Goal: Information Seeking & Learning: Learn about a topic

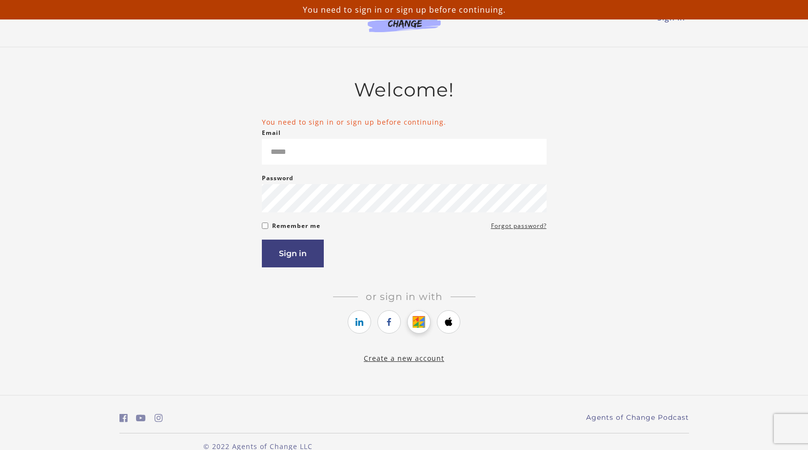
click at [422, 323] on icon "https://courses.thinkific.com/users/auth/google?ss%5Breferral%5D=&ss%5Buser_ret…" at bounding box center [419, 322] width 12 height 12
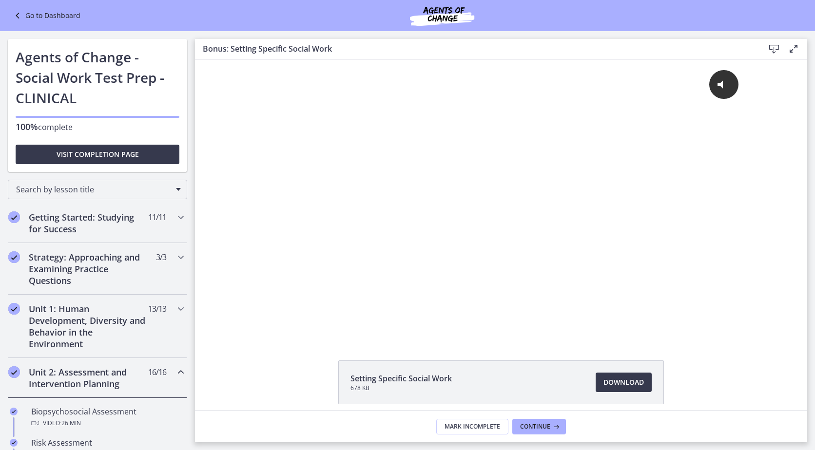
click at [46, 17] on link "Go to Dashboard" at bounding box center [46, 16] width 69 height 12
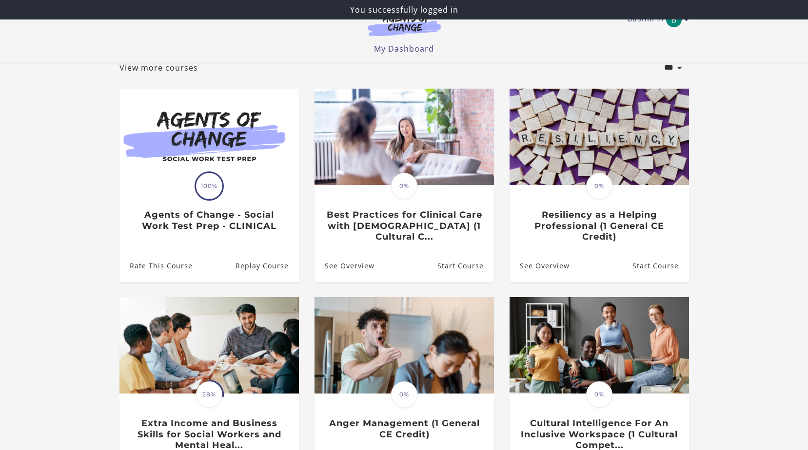
scroll to position [195, 0]
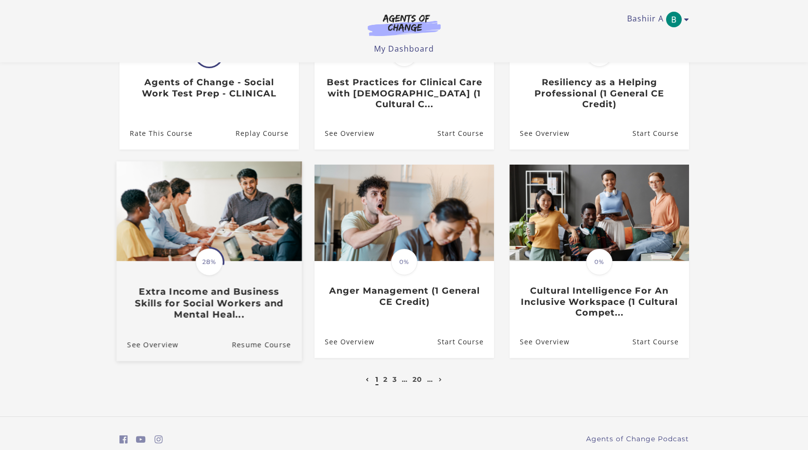
click at [206, 273] on span "28%" at bounding box center [208, 262] width 27 height 27
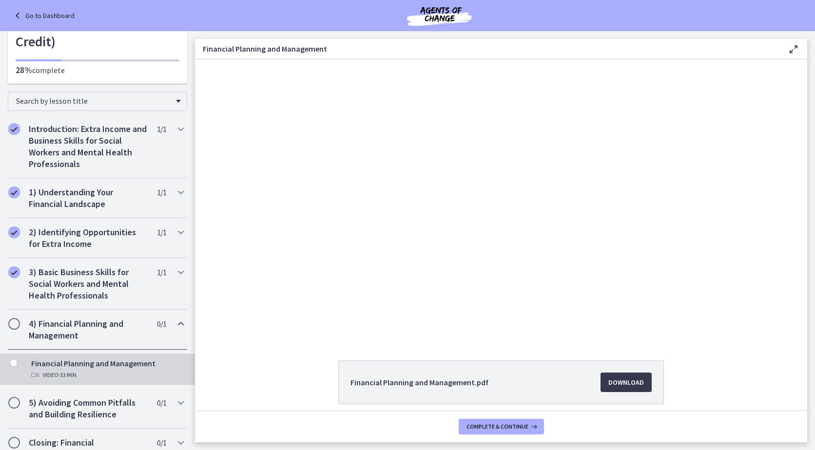
scroll to position [136, 0]
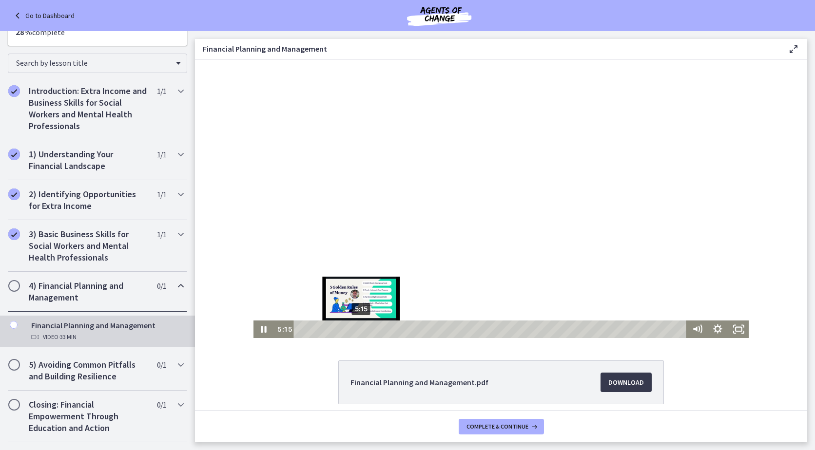
click at [363, 327] on div "5:15" at bounding box center [491, 330] width 380 height 18
click at [425, 246] on div at bounding box center [502, 198] width 496 height 279
click at [410, 203] on div at bounding box center [502, 198] width 496 height 279
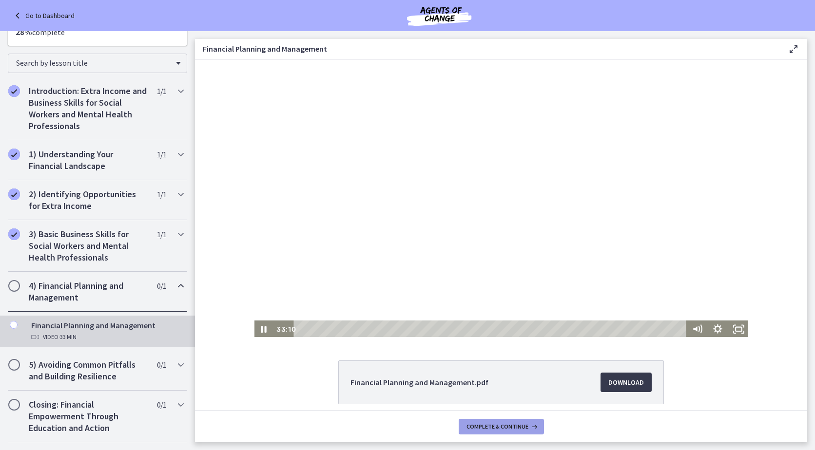
click at [511, 423] on button "Complete & continue" at bounding box center [501, 427] width 85 height 16
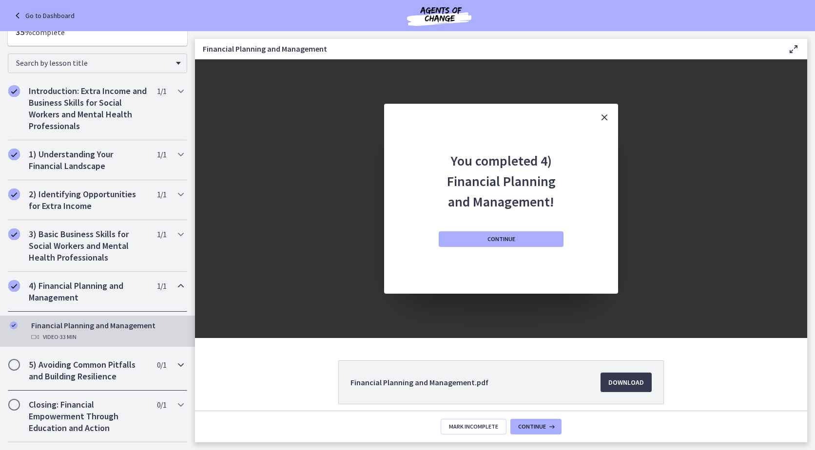
click at [91, 359] on h2 "5) Avoiding Common Pitfalls and Building Resilience" at bounding box center [88, 370] width 119 height 23
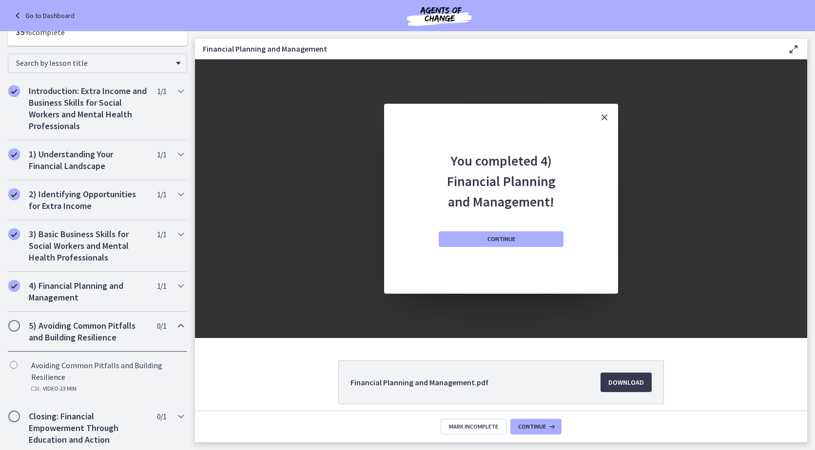
click at [78, 320] on h2 "5) Avoiding Common Pitfalls and Building Resilience" at bounding box center [88, 331] width 119 height 23
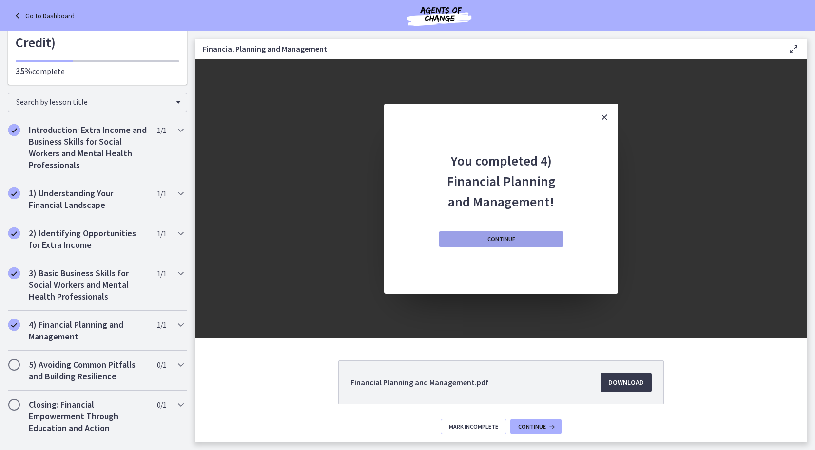
click at [497, 236] on span "Continue" at bounding box center [502, 239] width 28 height 8
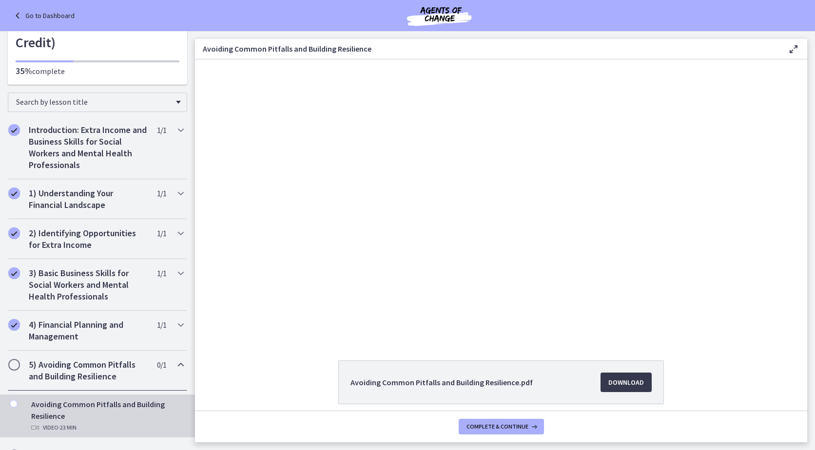
click at [93, 359] on h2 "5) Avoiding Common Pitfalls and Building Resilience" at bounding box center [88, 370] width 119 height 23
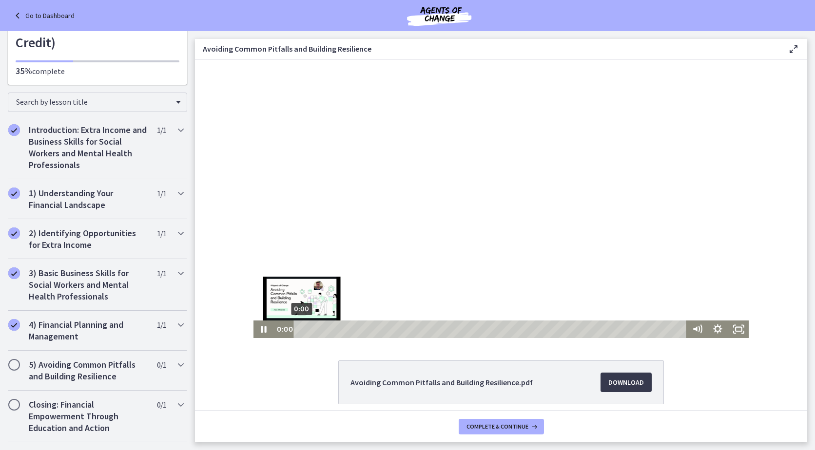
click at [301, 330] on div "0:00" at bounding box center [491, 330] width 380 height 18
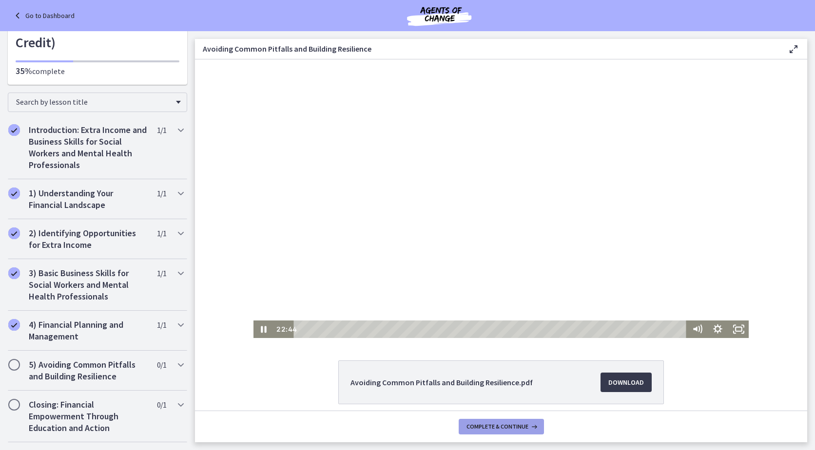
click at [529, 429] on icon at bounding box center [533, 427] width 10 height 8
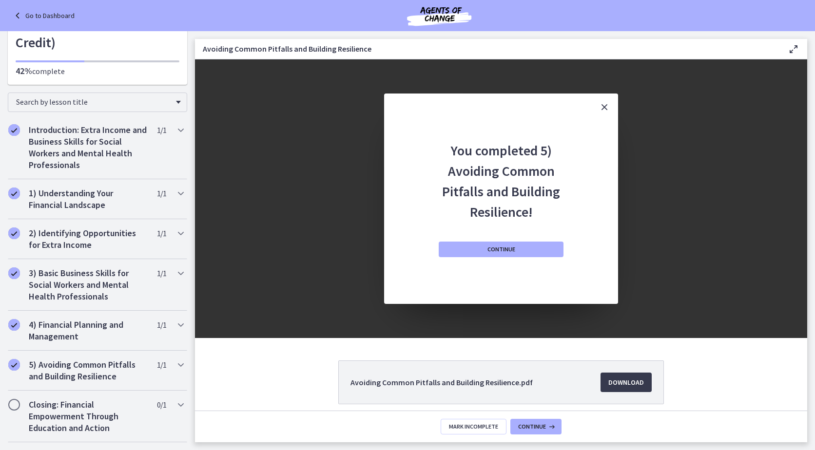
scroll to position [40, 0]
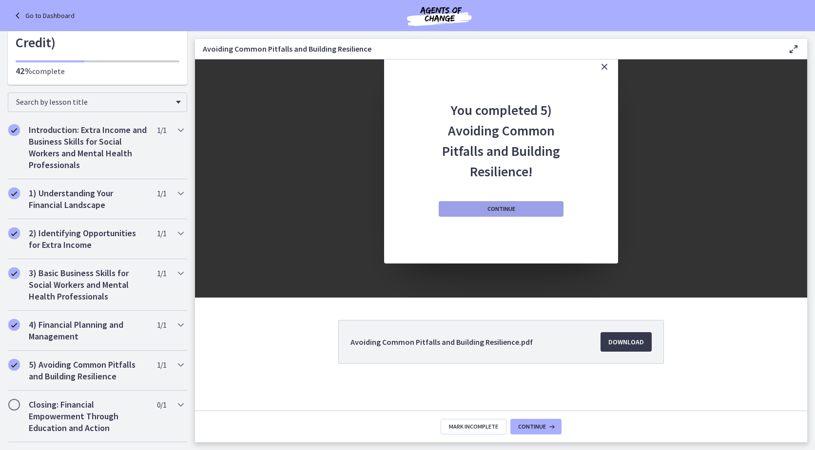
click at [536, 205] on button "Continue" at bounding box center [501, 209] width 125 height 16
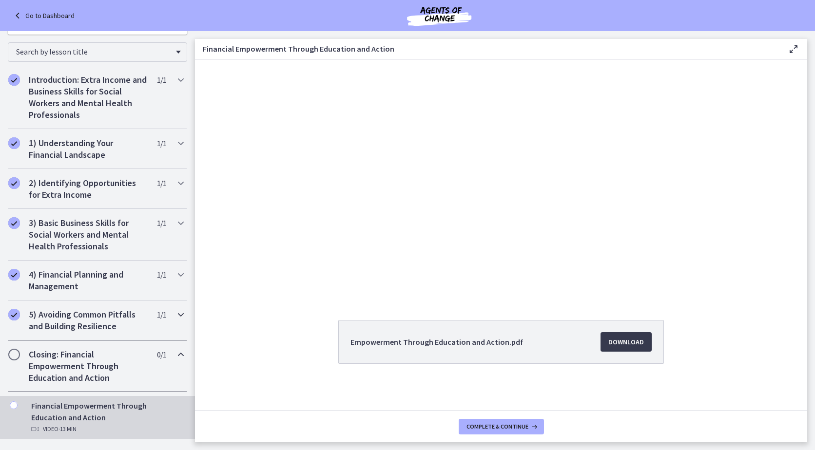
scroll to position [147, 0]
